Goal: Transaction & Acquisition: Download file/media

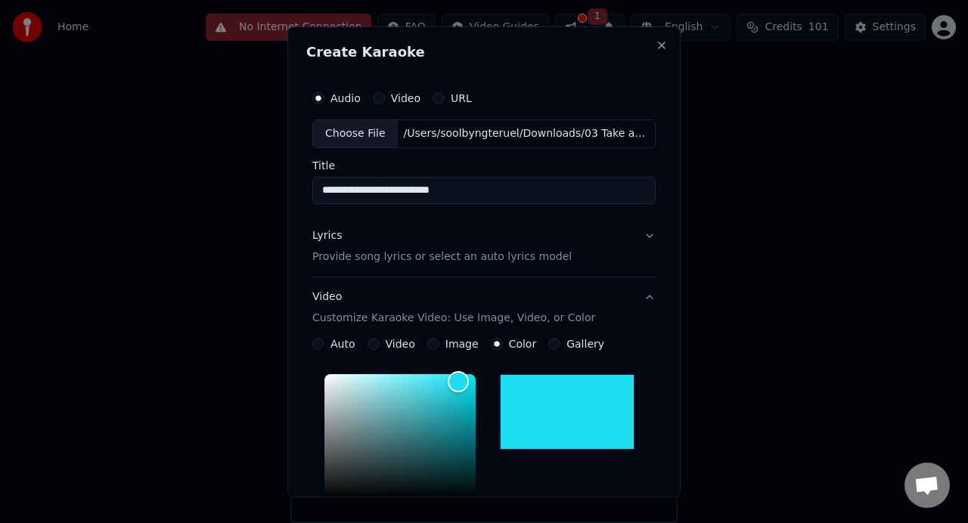
scroll to position [352, 0]
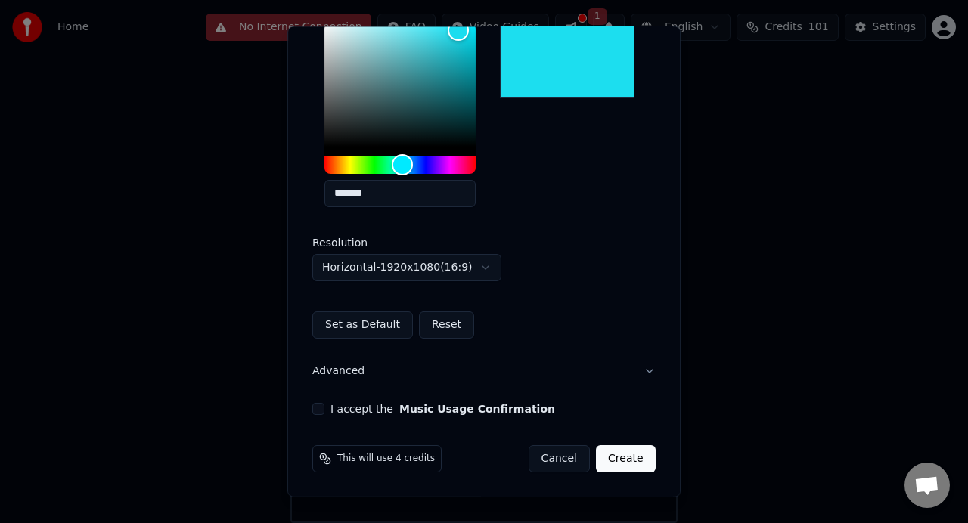
click at [325, 405] on button "I accept the Music Usage Confirmation" at bounding box center [318, 409] width 12 height 12
click at [618, 459] on button "Create" at bounding box center [626, 459] width 60 height 27
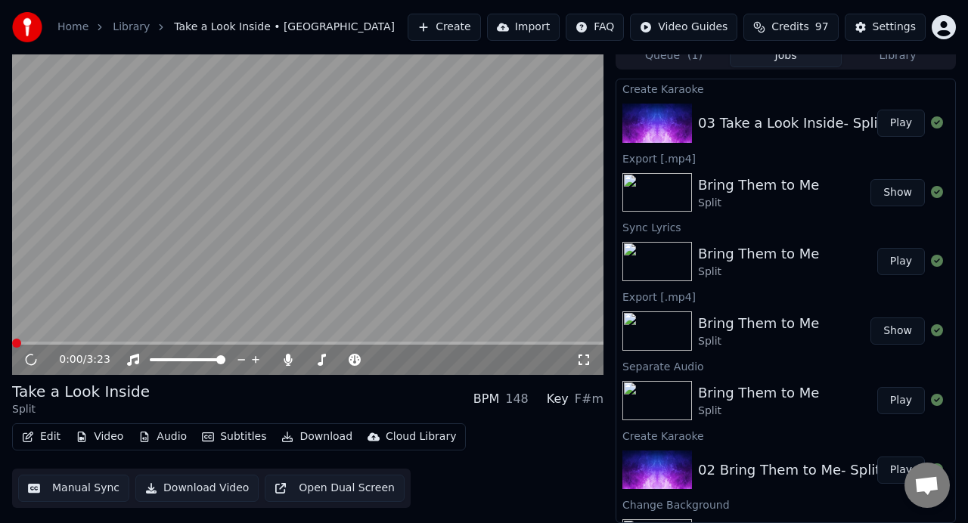
click at [895, 123] on button "Play" at bounding box center [901, 123] width 48 height 27
click at [903, 123] on button "Play" at bounding box center [901, 123] width 48 height 27
click at [289, 247] on video at bounding box center [308, 208] width 592 height 333
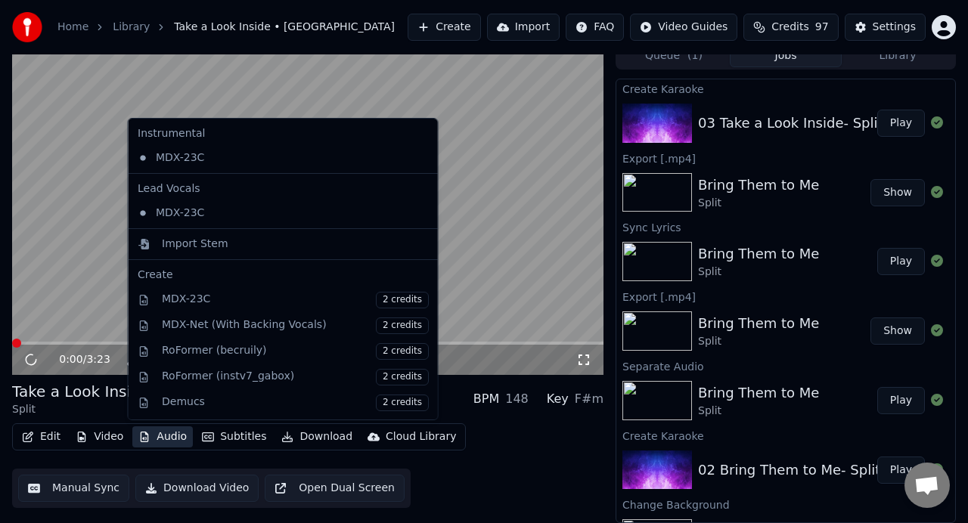
click at [164, 440] on button "Audio" at bounding box center [162, 437] width 61 height 21
click at [505, 308] on video at bounding box center [308, 208] width 592 height 333
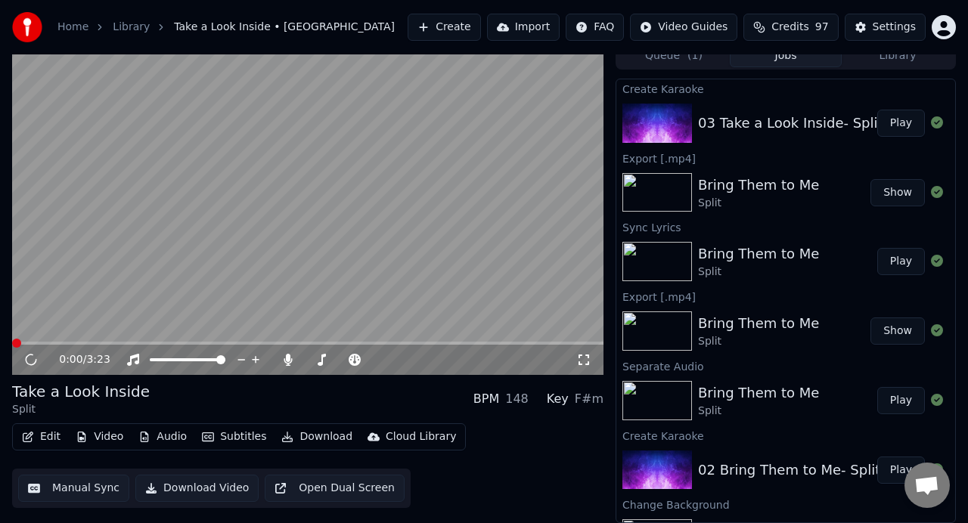
click at [193, 489] on button "Download Video" at bounding box center [196, 488] width 123 height 27
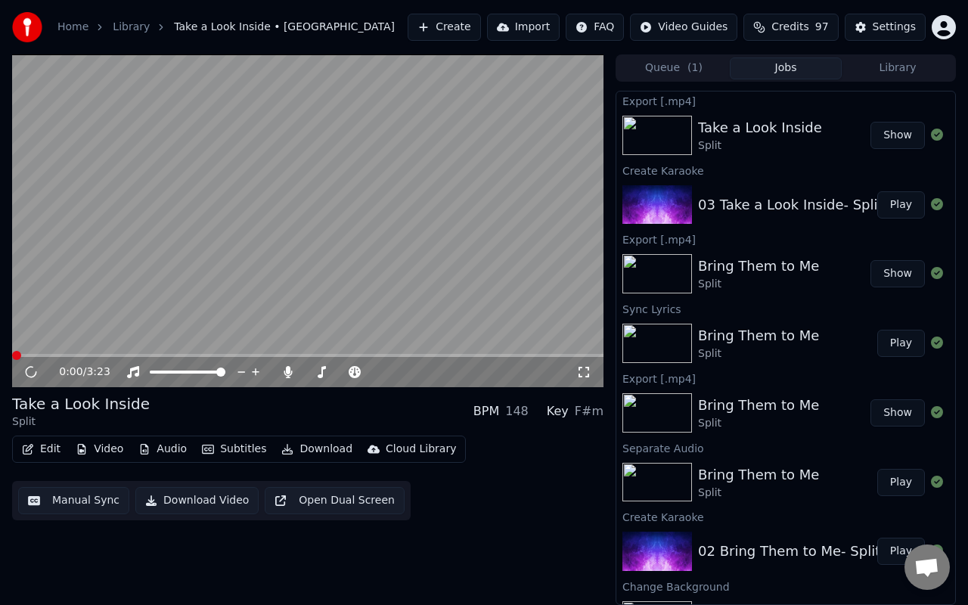
click at [897, 141] on button "Show" at bounding box center [898, 135] width 54 height 27
